Goal: Task Accomplishment & Management: Manage account settings

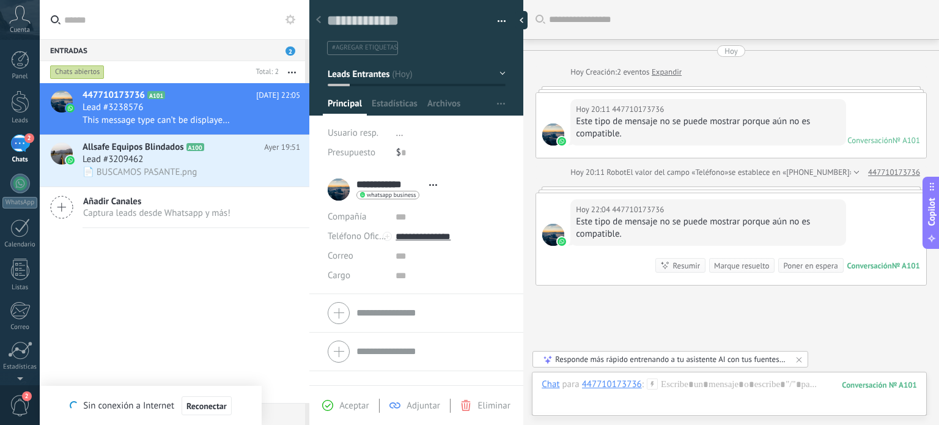
scroll to position [18, 0]
